Goal: Check status

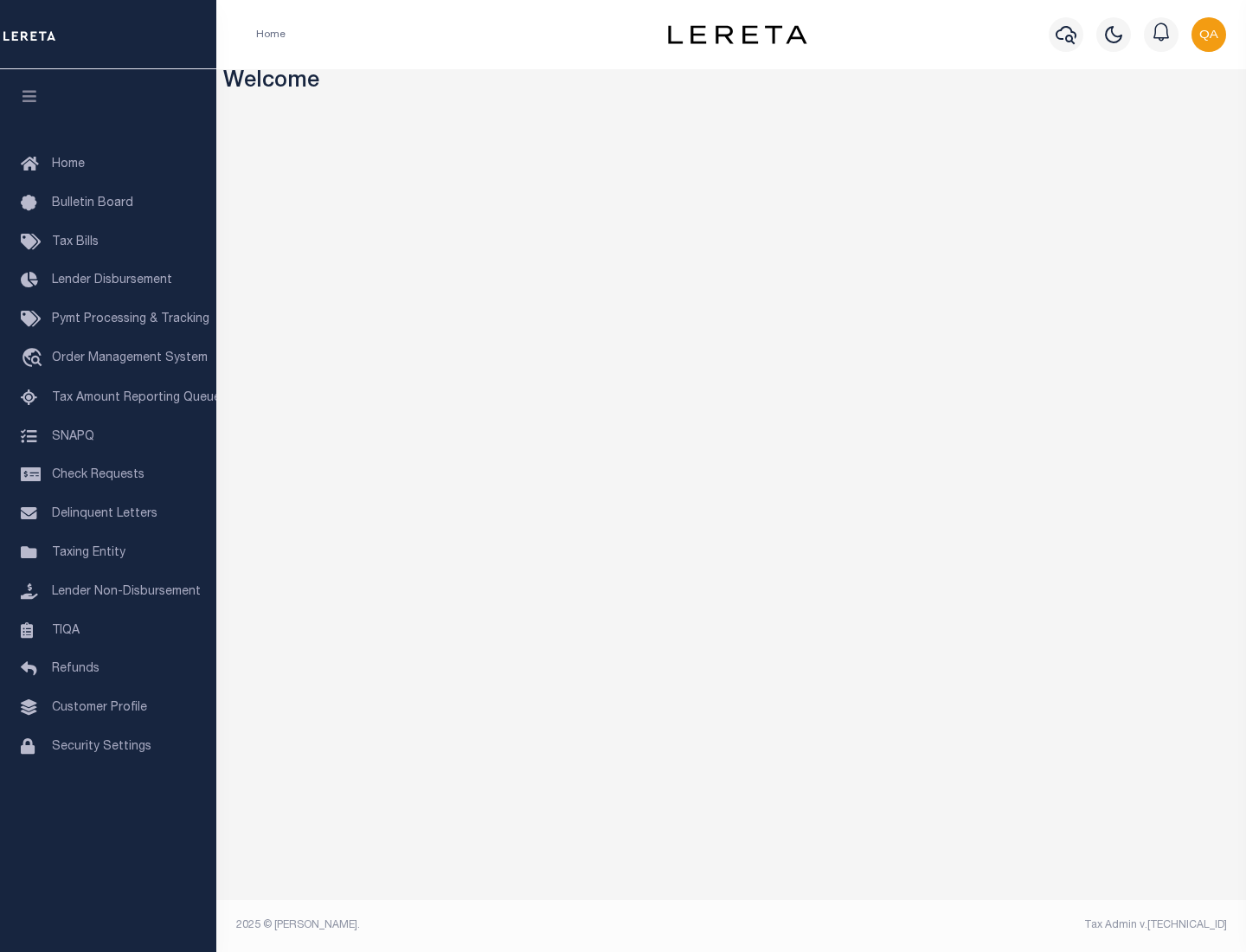
click at [108, 476] on span "Check Requests" at bounding box center [97, 475] width 93 height 12
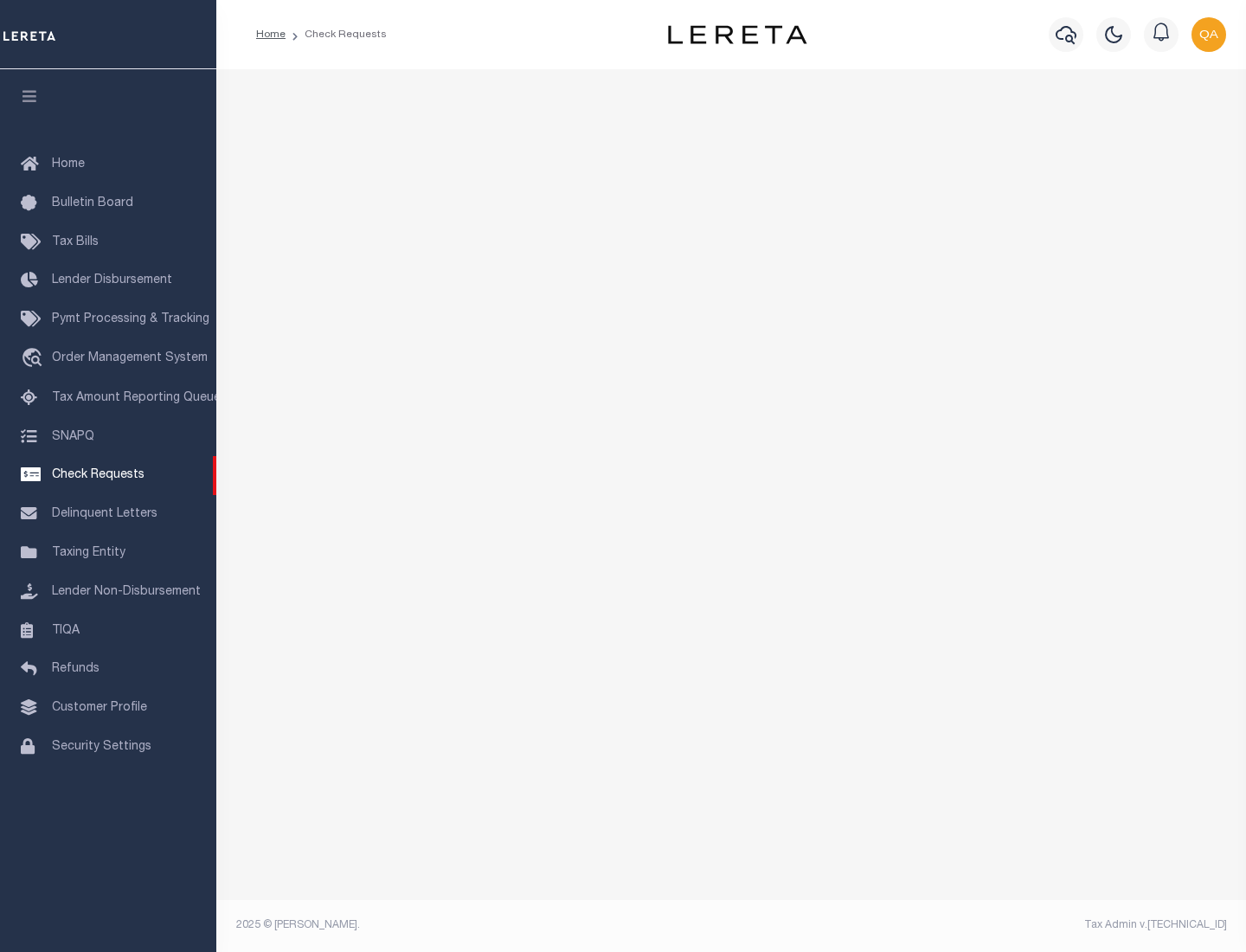
select select "50"
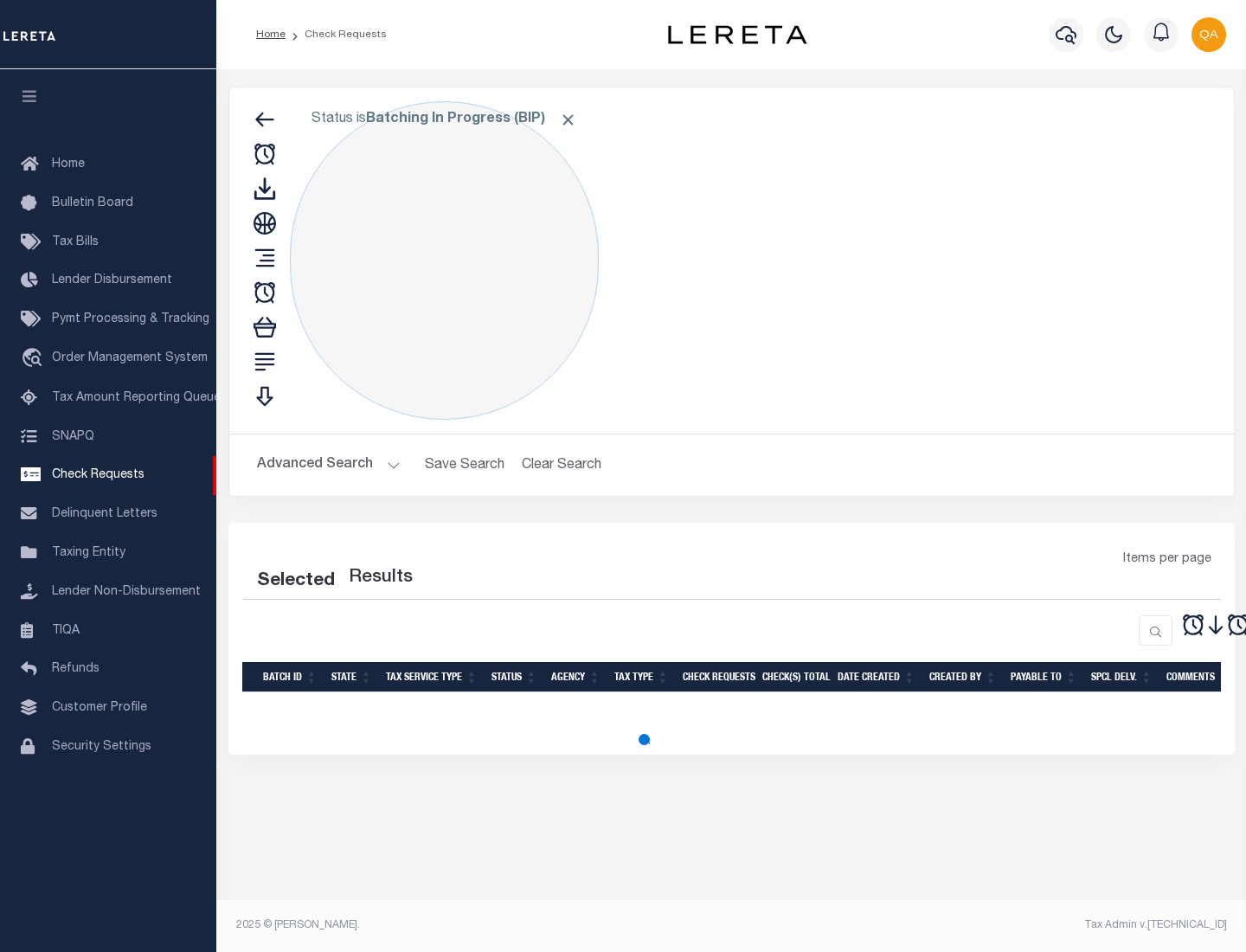
select select "50"
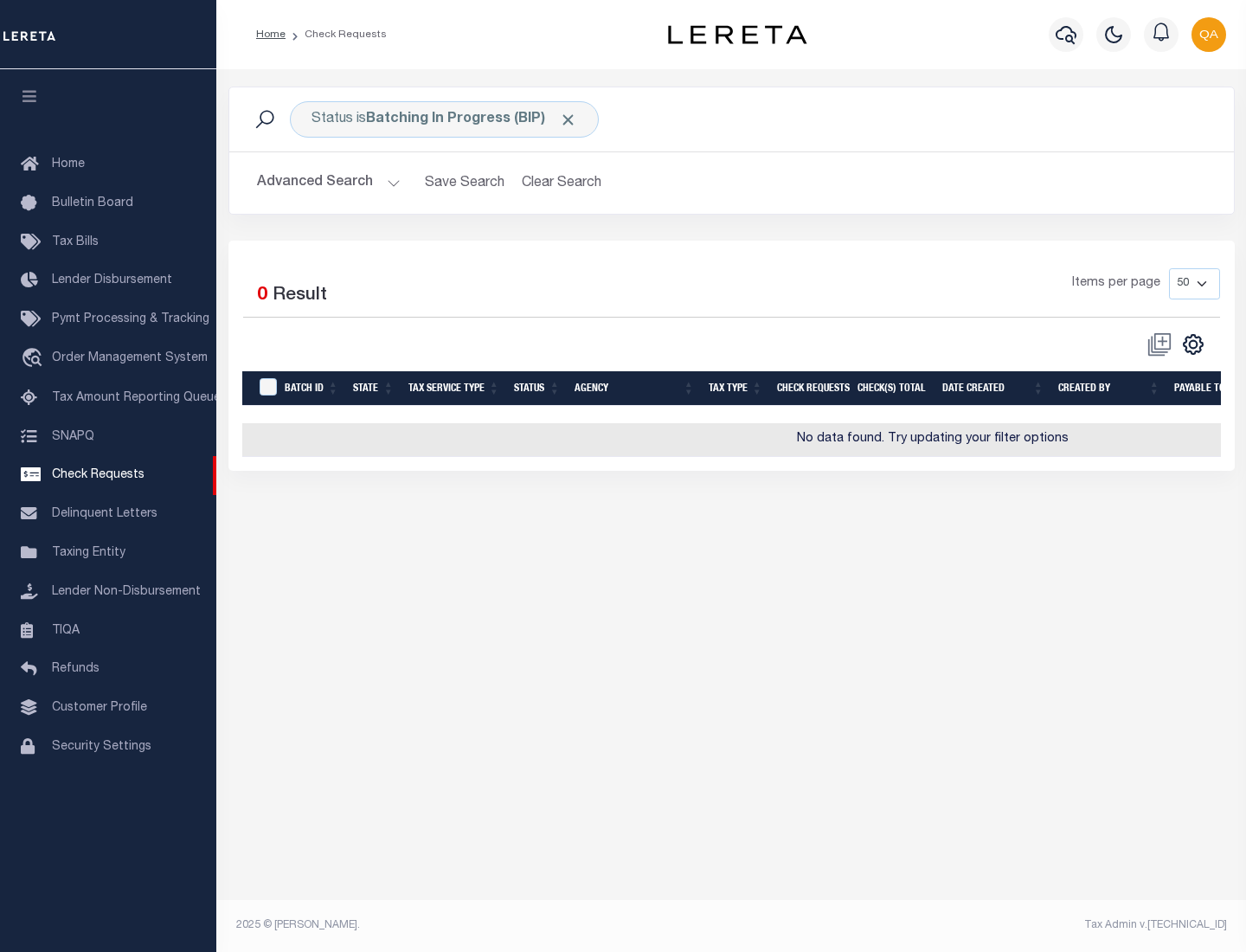
click at [568, 120] on span "Click to Remove" at bounding box center [568, 120] width 19 height 19
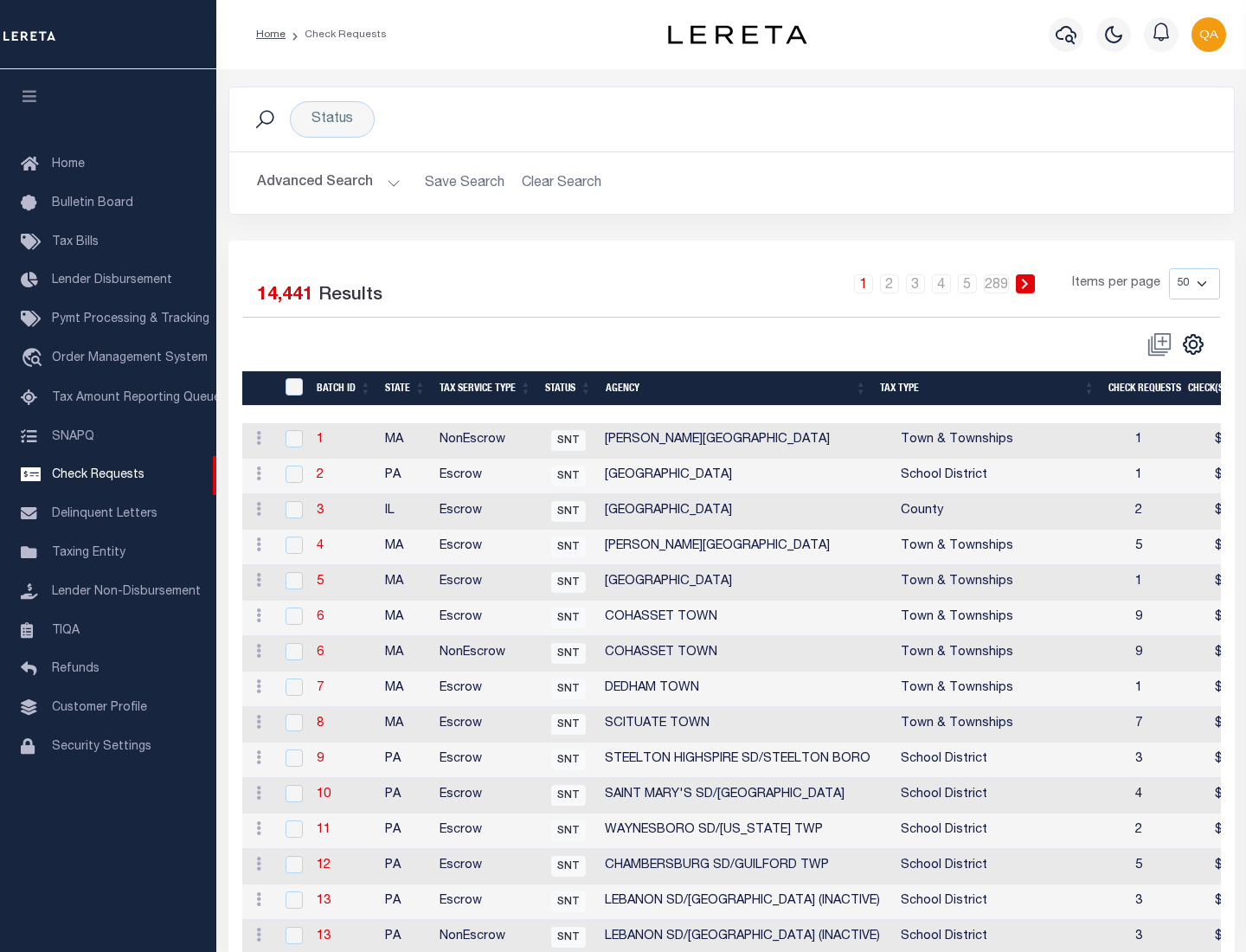
scroll to position [834, 0]
